Goal: Task Accomplishment & Management: Manage account settings

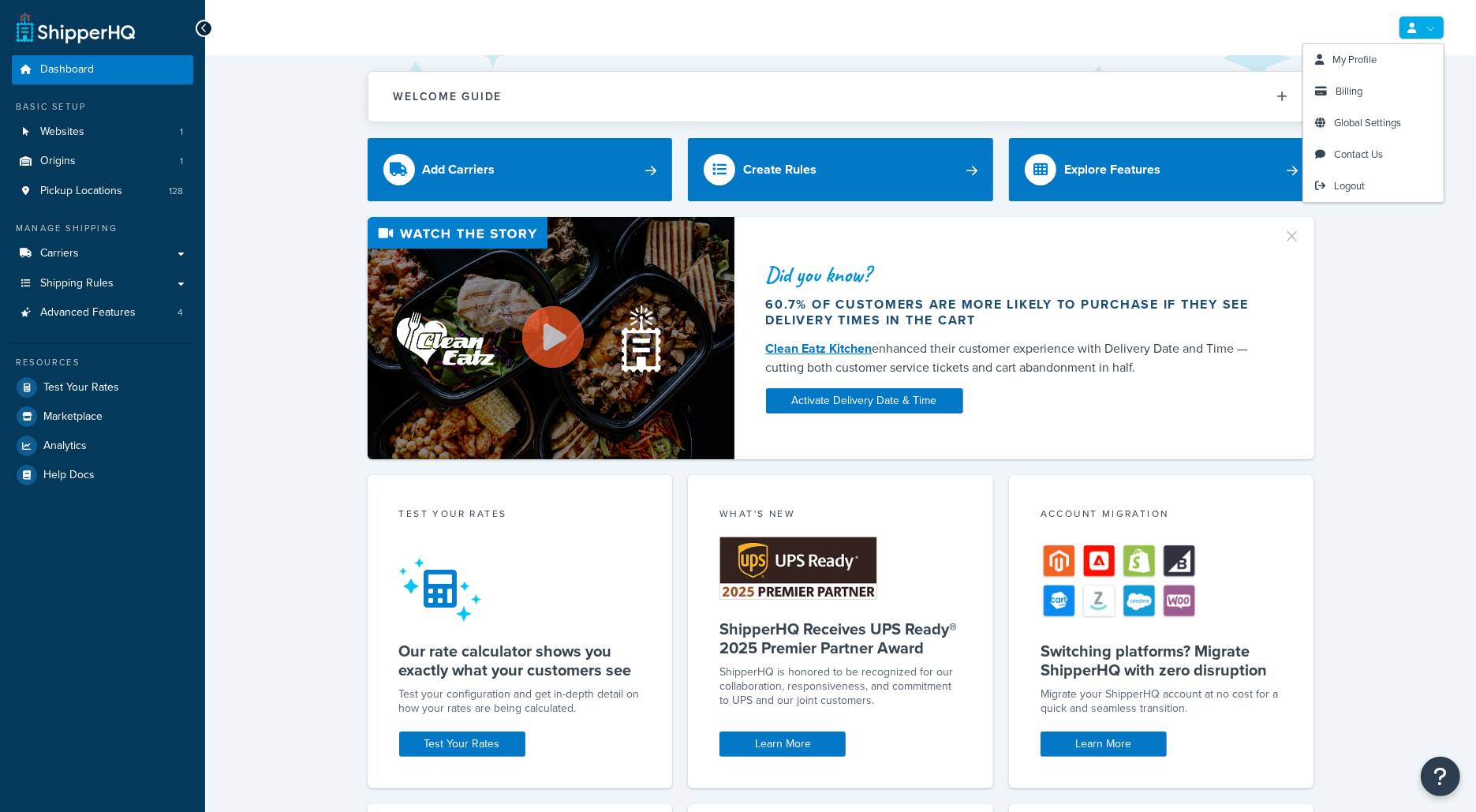
click at [1439, 29] on link at bounding box center [1421, 27] width 45 height 24
click at [1364, 181] on span "Logout" at bounding box center [1349, 186] width 31 height 15
